Goal: Register for event/course

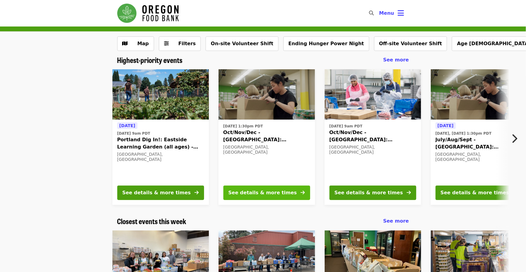
click at [251, 189] on div "See details & more times" at bounding box center [262, 192] width 68 height 7
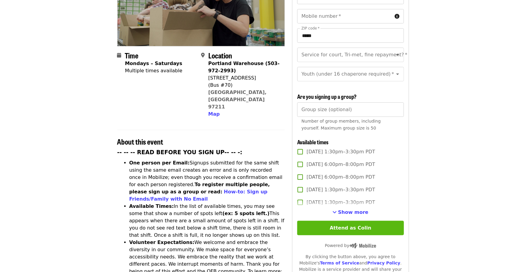
scroll to position [109, 0]
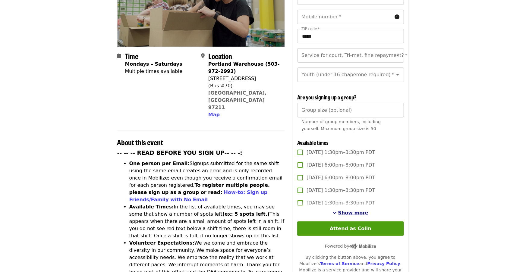
click at [348, 210] on span "Show more" at bounding box center [353, 213] width 30 height 6
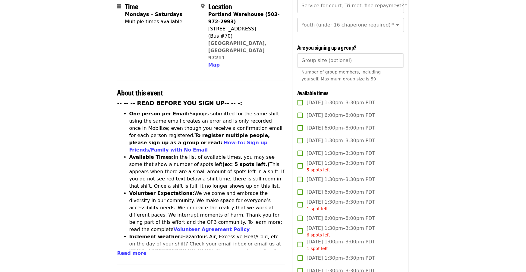
scroll to position [160, 0]
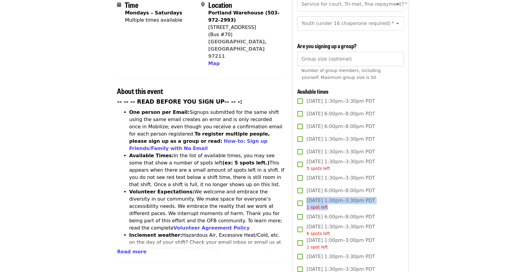
drag, startPoint x: 326, startPoint y: 198, endPoint x: 307, endPoint y: 197, distance: 19.0
click at [307, 205] on span "1 spot left" at bounding box center [317, 207] width 21 height 5
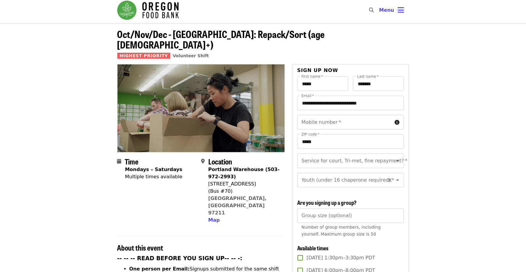
scroll to position [2, 0]
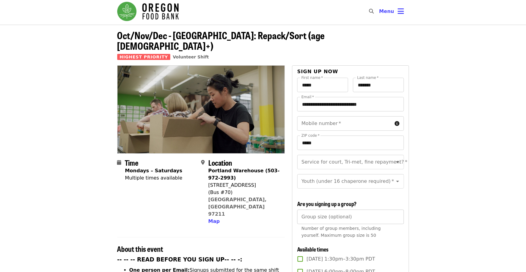
click at [359, 210] on input "Group size (optional)" at bounding box center [350, 217] width 106 height 14
click at [398, 210] on input "*" at bounding box center [350, 217] width 106 height 14
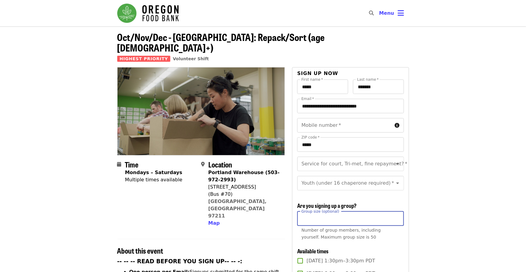
scroll to position [1, 0]
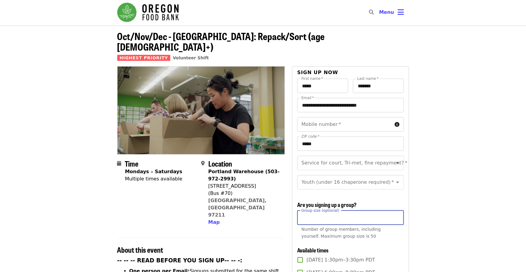
click at [396, 211] on input "*" at bounding box center [350, 218] width 106 height 14
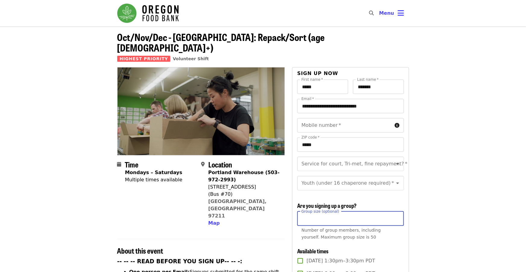
type input "*"
click at [381, 227] on div "Number of group members, including yourself. Maximum group size is 50" at bounding box center [350, 234] width 98 height 14
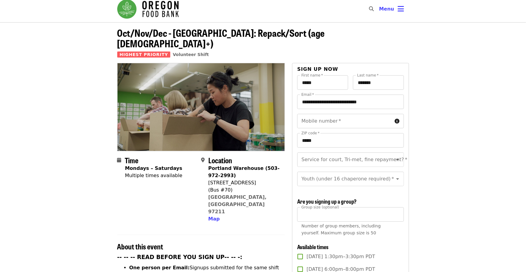
scroll to position [1, 0]
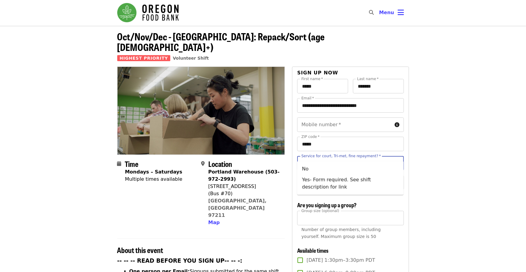
click at [366, 158] on input "Service for court, Tri-met, fine repayment?   *" at bounding box center [343, 163] width 82 height 11
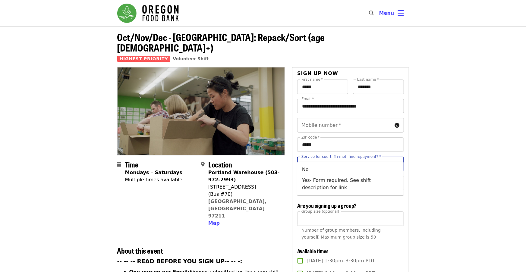
scroll to position [0, 0]
click at [345, 168] on li "No" at bounding box center [350, 169] width 106 height 11
type input "**"
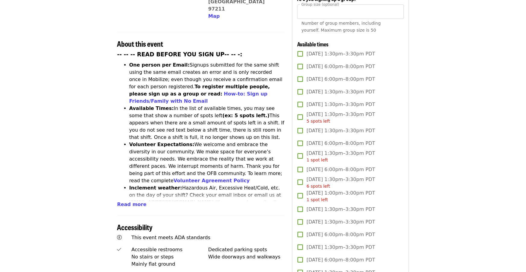
scroll to position [216, 0]
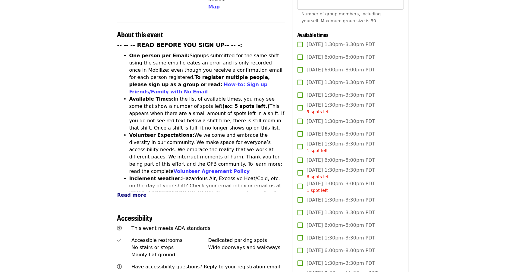
click at [133, 192] on span "Read more" at bounding box center [131, 195] width 29 height 6
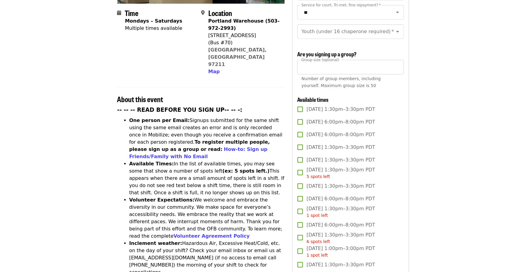
scroll to position [148, 0]
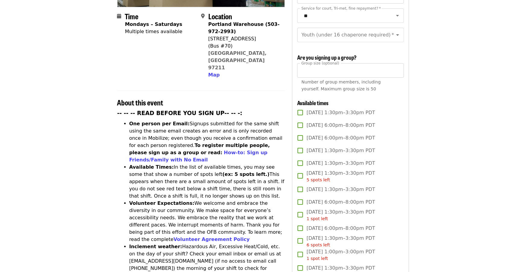
drag, startPoint x: 162, startPoint y: 170, endPoint x: 227, endPoint y: 205, distance: 74.0
click at [228, 203] on li "Volunteer Expectations: We welcome and embrace the diversity in our community. …" at bounding box center [207, 221] width 156 height 43
click at [226, 208] on li "Volunteer Expectations: We welcome and embrace the diversity in our community. …" at bounding box center [207, 221] width 156 height 43
click at [250, 237] on link "Volunteer Agreement Policy" at bounding box center [212, 240] width 76 height 6
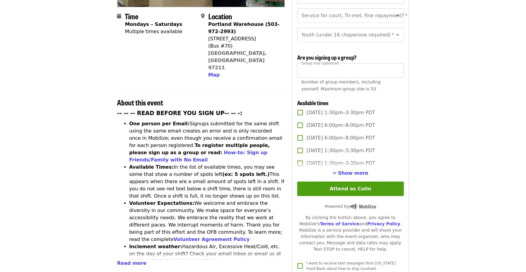
click at [130, 260] on span "Read more" at bounding box center [131, 263] width 29 height 6
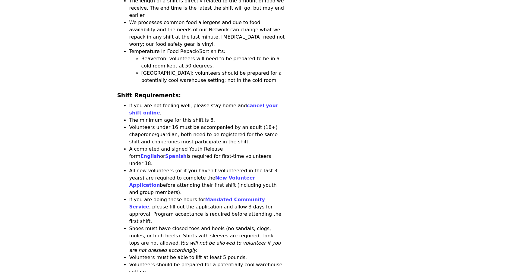
scroll to position [593, 0]
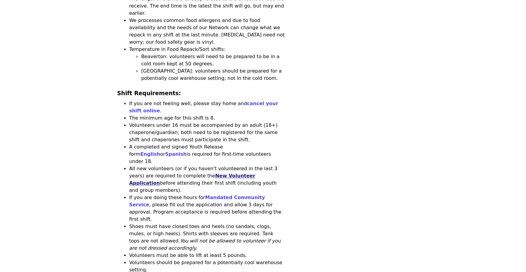
click at [221, 173] on link "New Volunteer Application" at bounding box center [192, 179] width 126 height 13
